Goal: Task Accomplishment & Management: Complete application form

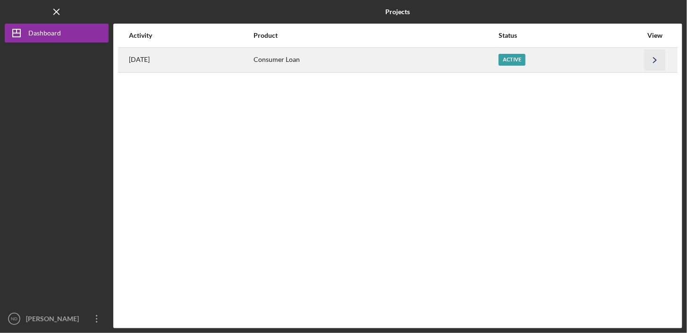
click at [654, 59] on icon "Icon/Navigate" at bounding box center [655, 59] width 21 height 21
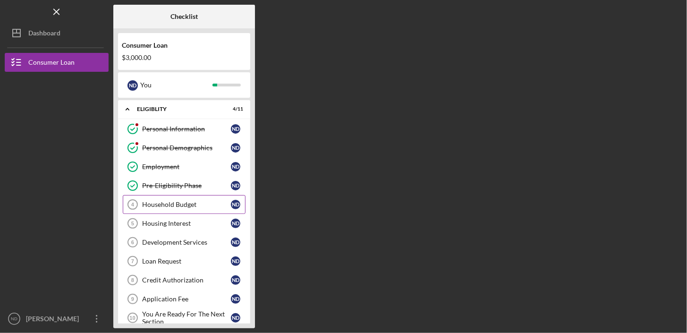
click at [170, 204] on div "Household Budget" at bounding box center [186, 205] width 89 height 8
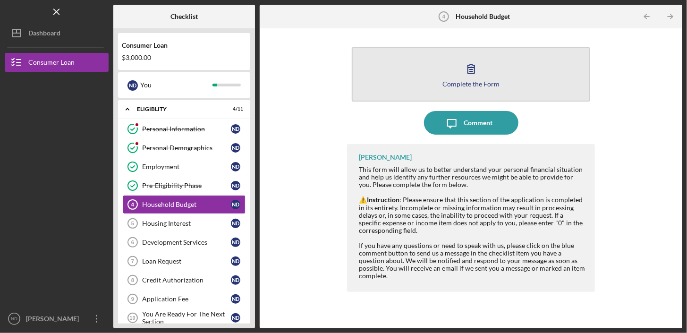
click at [475, 68] on icon "button" at bounding box center [472, 69] width 24 height 24
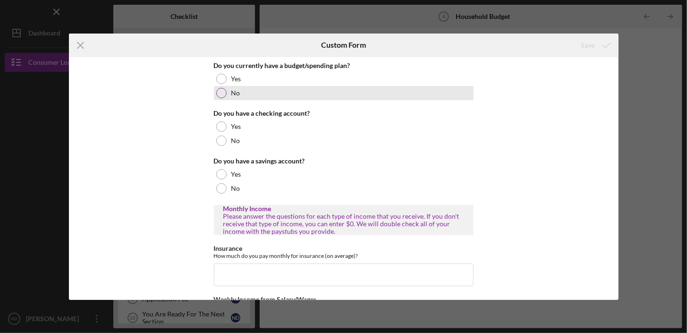
click at [218, 93] on div at bounding box center [221, 93] width 10 height 10
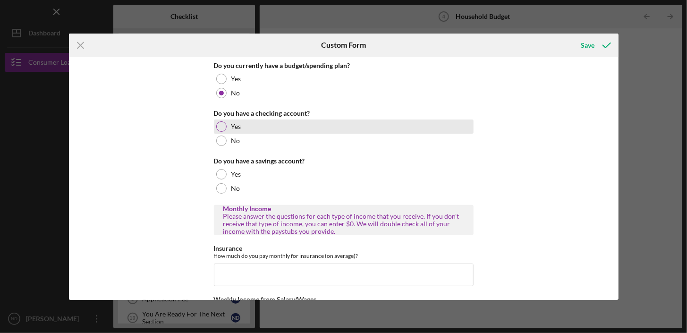
click at [223, 127] on div at bounding box center [221, 126] width 10 height 10
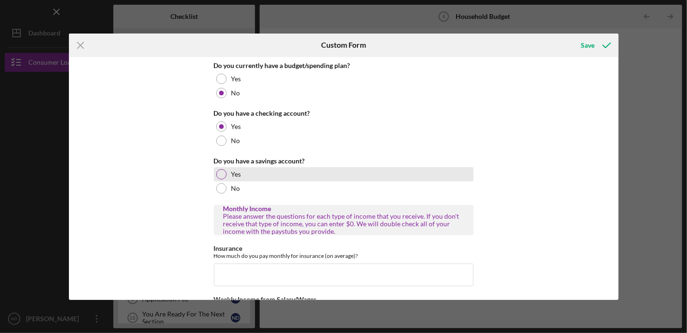
click at [219, 174] on div at bounding box center [221, 174] width 10 height 10
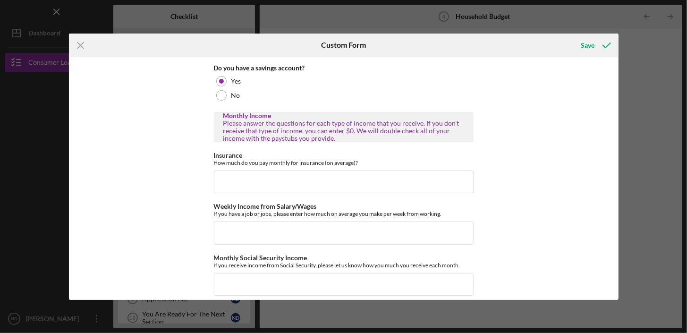
scroll to position [94, 0]
click at [273, 182] on input "Insurance" at bounding box center [344, 180] width 260 height 23
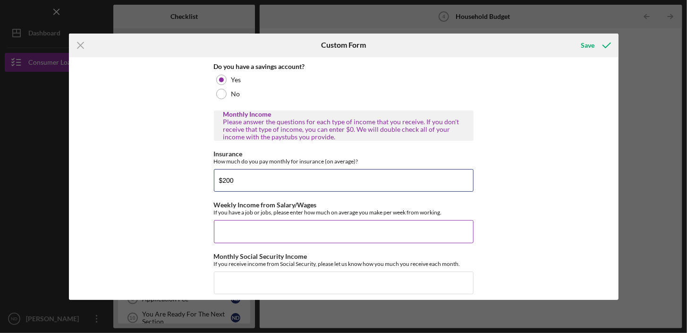
type input "$200"
click at [256, 230] on input "Weekly Income from Salary/Wages" at bounding box center [344, 231] width 260 height 23
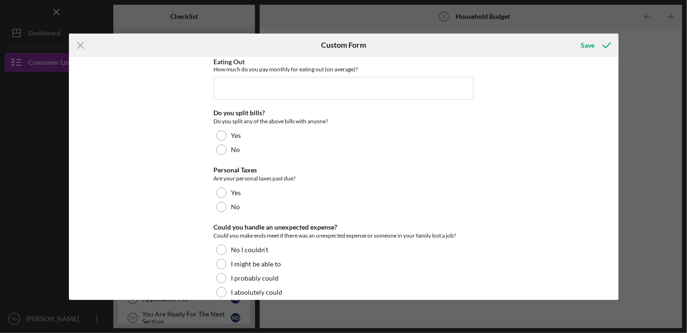
scroll to position [682, 0]
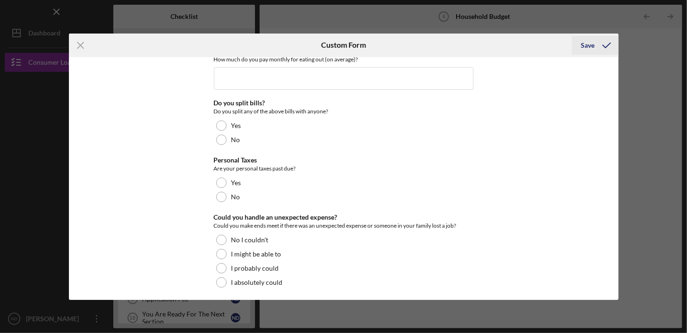
type input "$350"
click at [594, 44] on div "Save" at bounding box center [588, 45] width 14 height 19
